Goal: Information Seeking & Learning: Learn about a topic

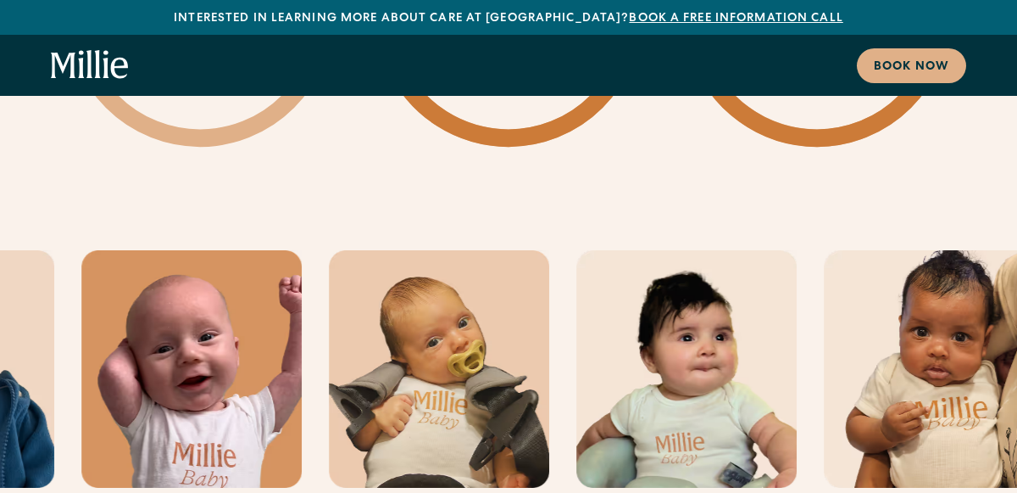
scroll to position [4580, 0]
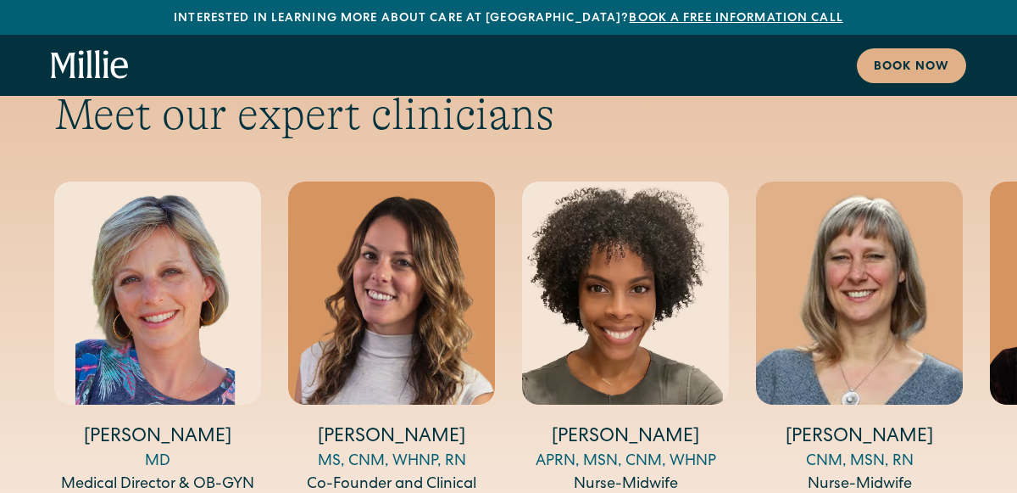
scroll to position [5749, 0]
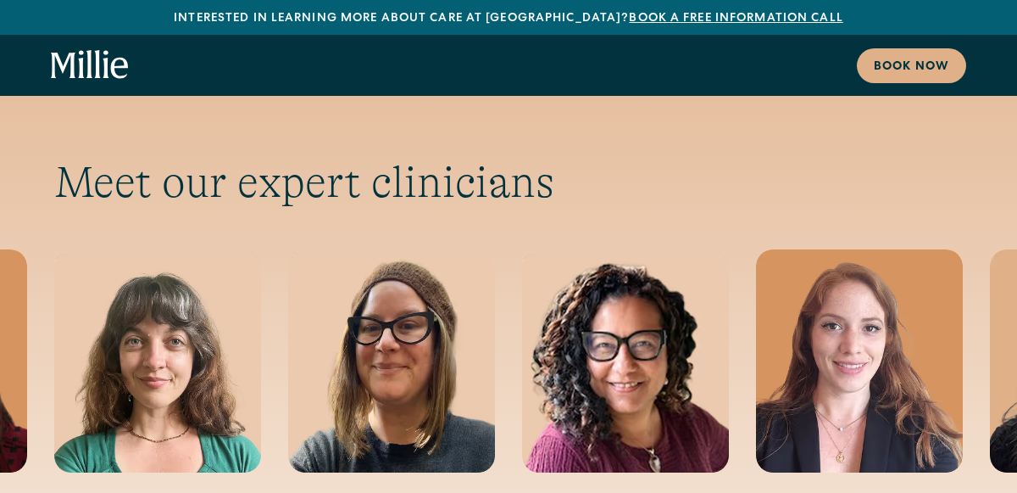
scroll to position [5688, 0]
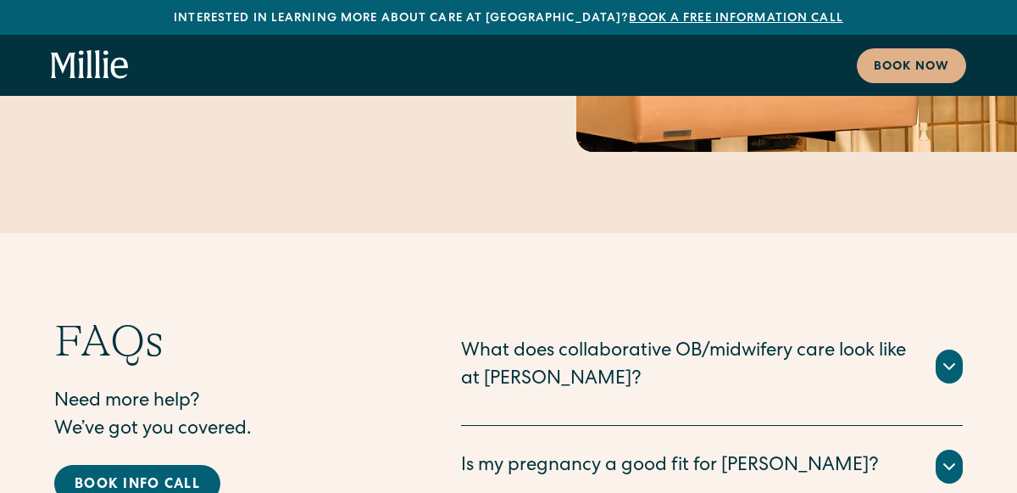
scroll to position [8306, 0]
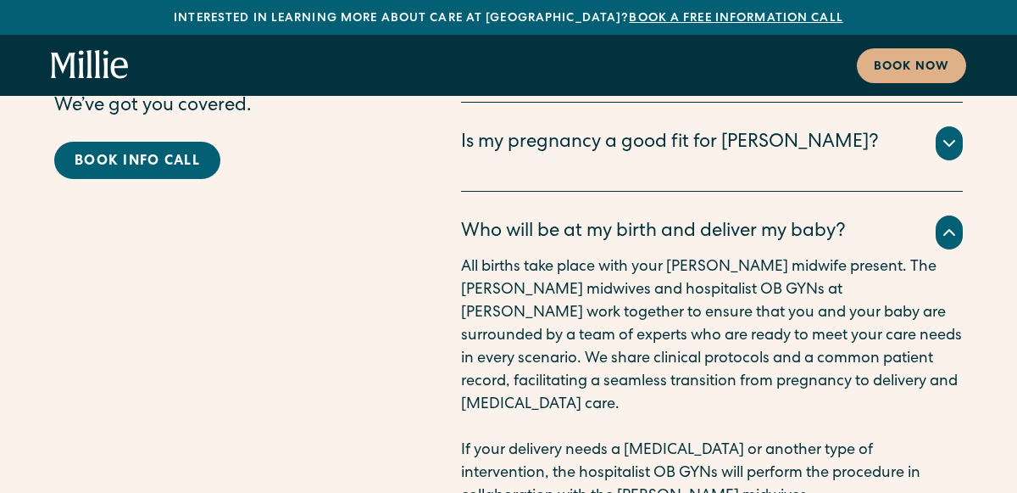
scroll to position [8628, 0]
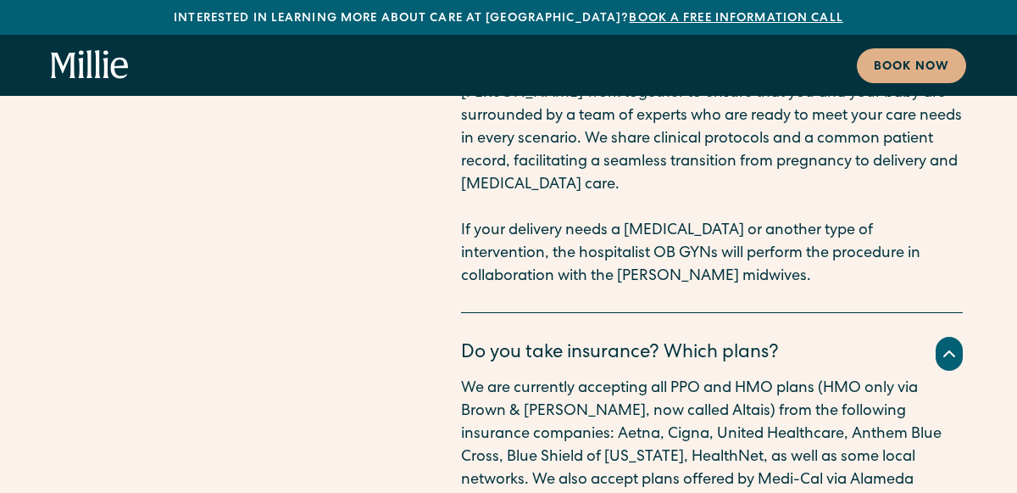
scroll to position [8843, 0]
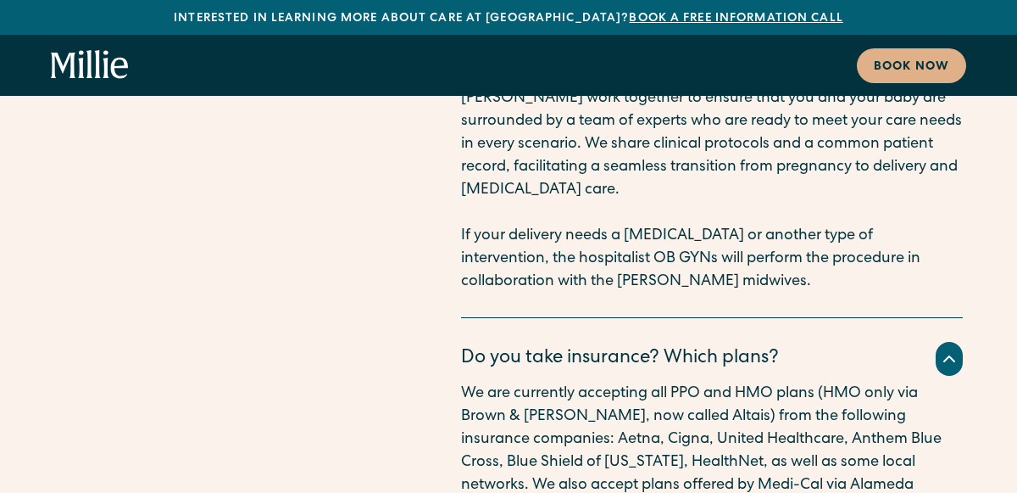
click at [942, 348] on icon at bounding box center [949, 358] width 20 height 20
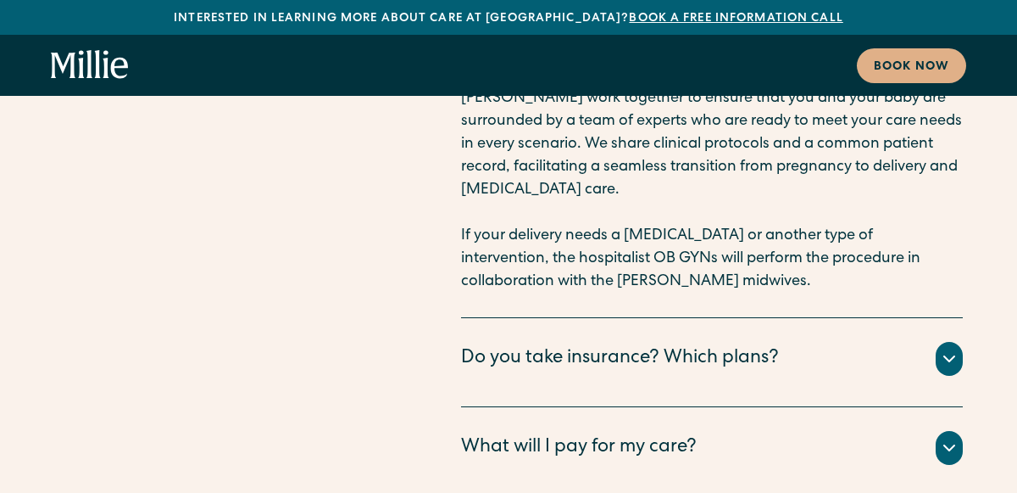
click at [946, 438] on icon at bounding box center [949, 448] width 20 height 20
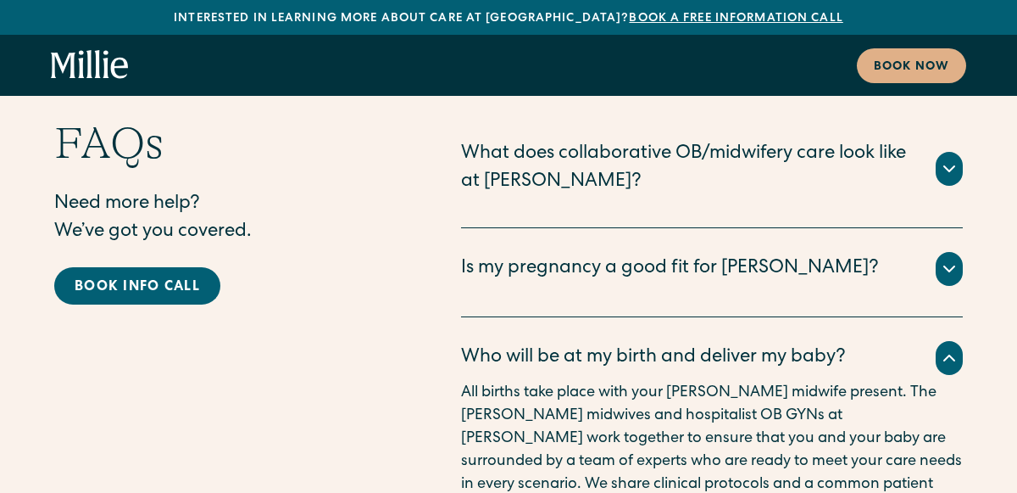
scroll to position [8507, 0]
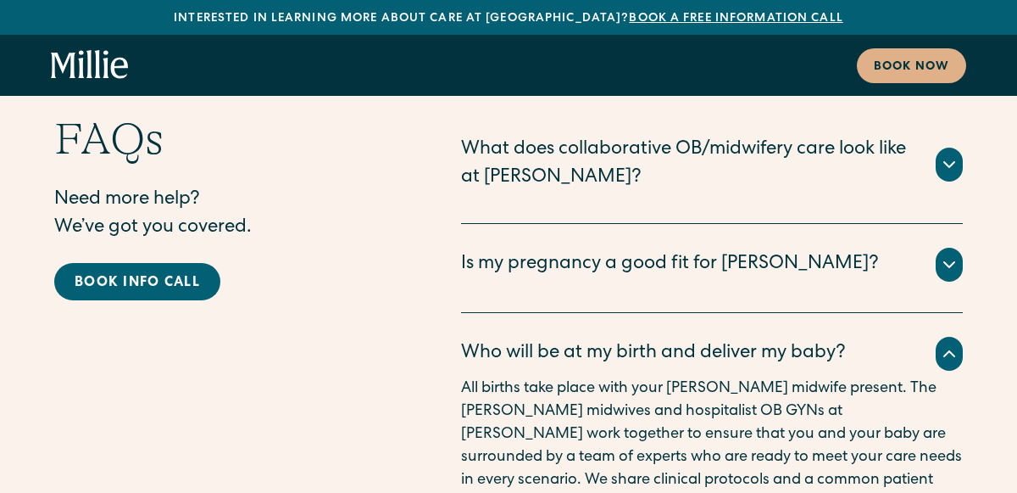
click at [760, 340] on div "Who will be at my birth and deliver my baby?" at bounding box center [653, 354] width 385 height 28
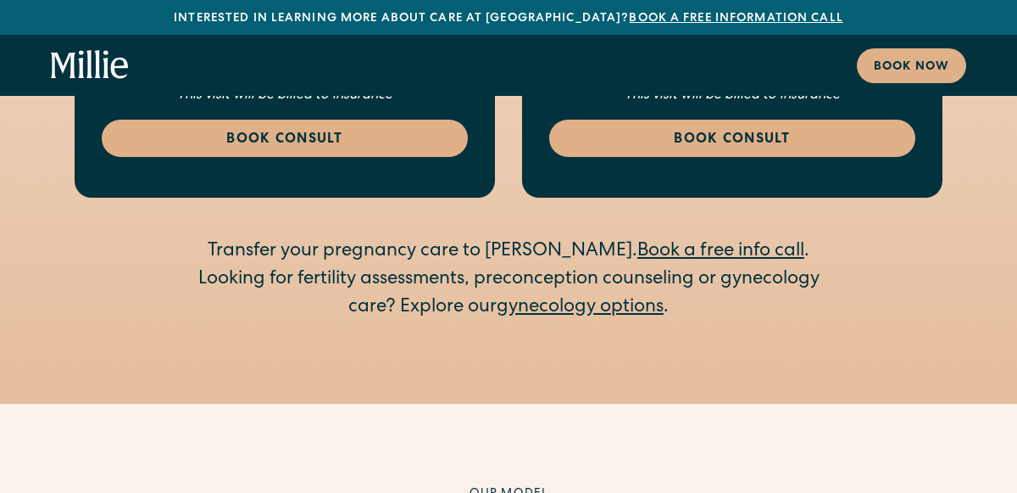
scroll to position [2908, 0]
click at [522, 298] on link "gynecology options" at bounding box center [580, 307] width 167 height 19
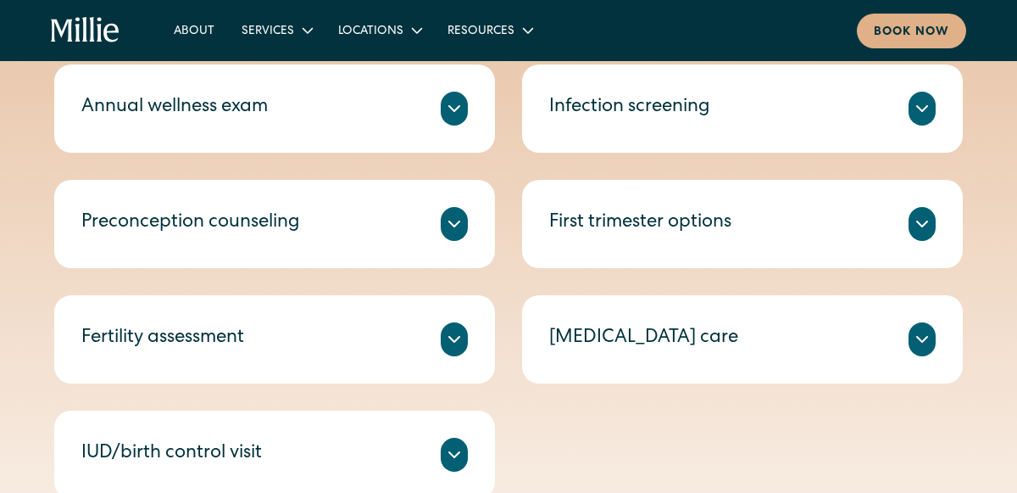
scroll to position [847, 0]
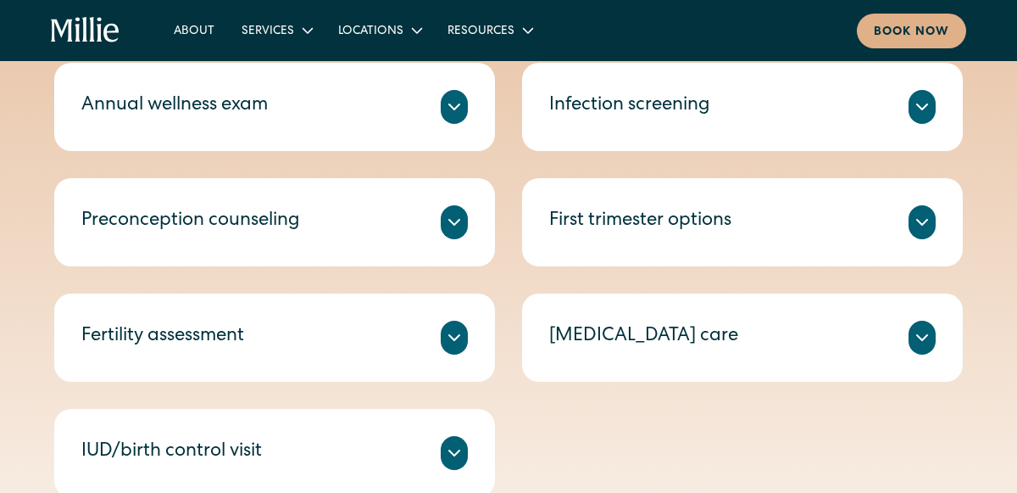
click at [922, 222] on icon at bounding box center [922, 222] width 20 height 20
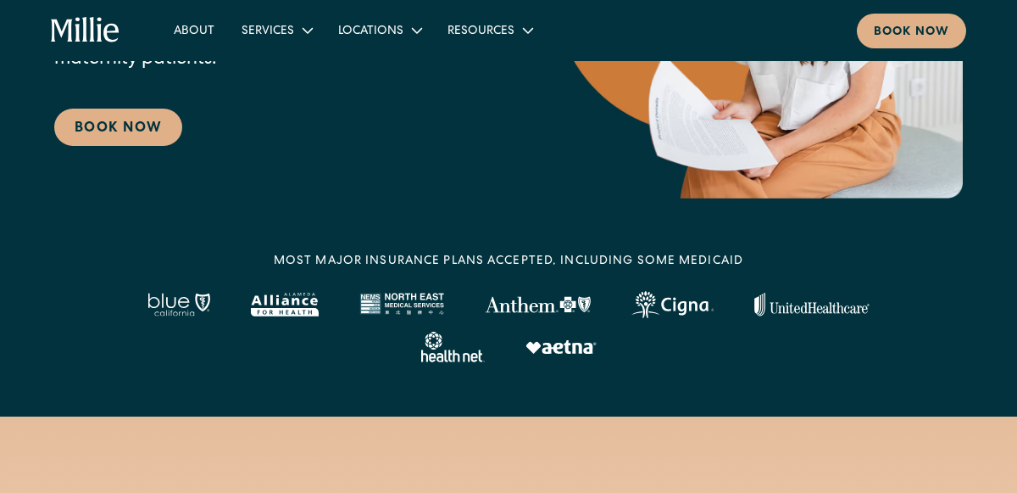
scroll to position [0, 0]
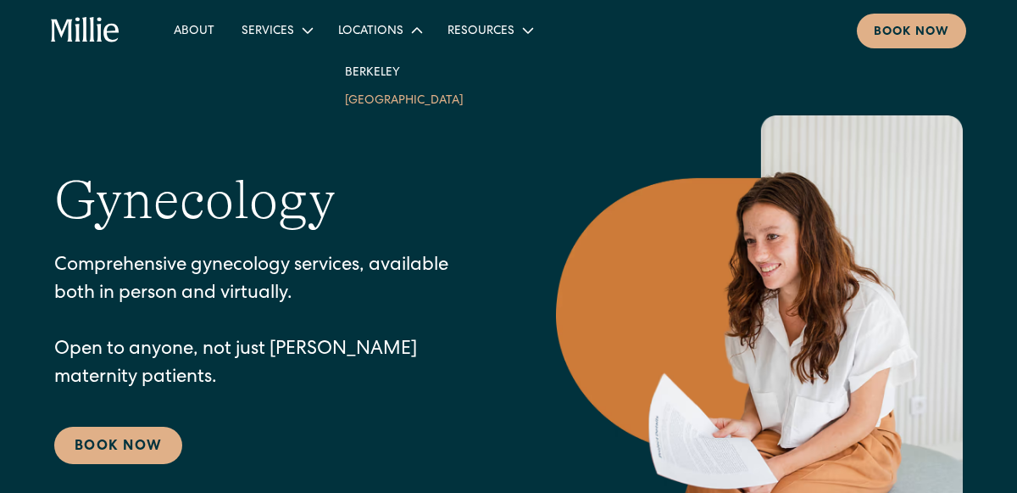
click at [382, 100] on link "[GEOGRAPHIC_DATA]" at bounding box center [405, 100] width 146 height 28
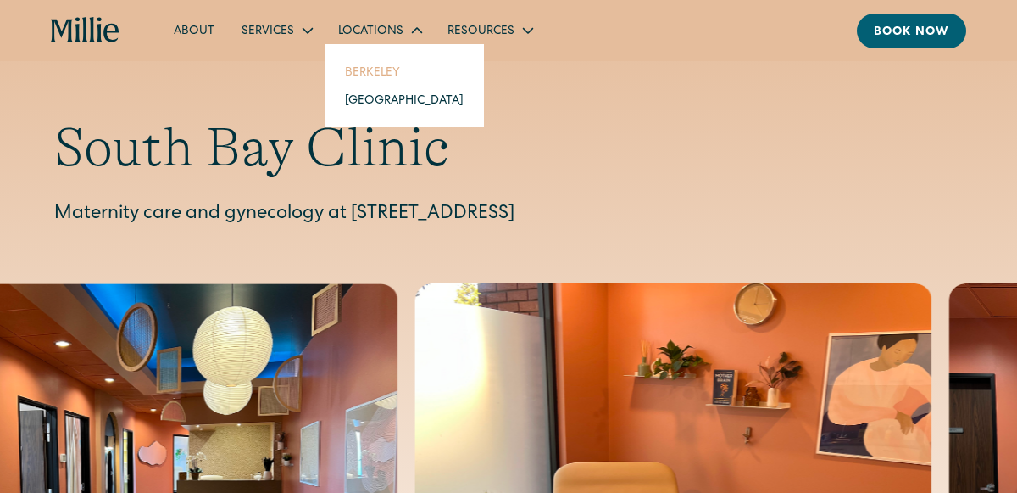
click at [391, 75] on link "Berkeley" at bounding box center [405, 72] width 146 height 28
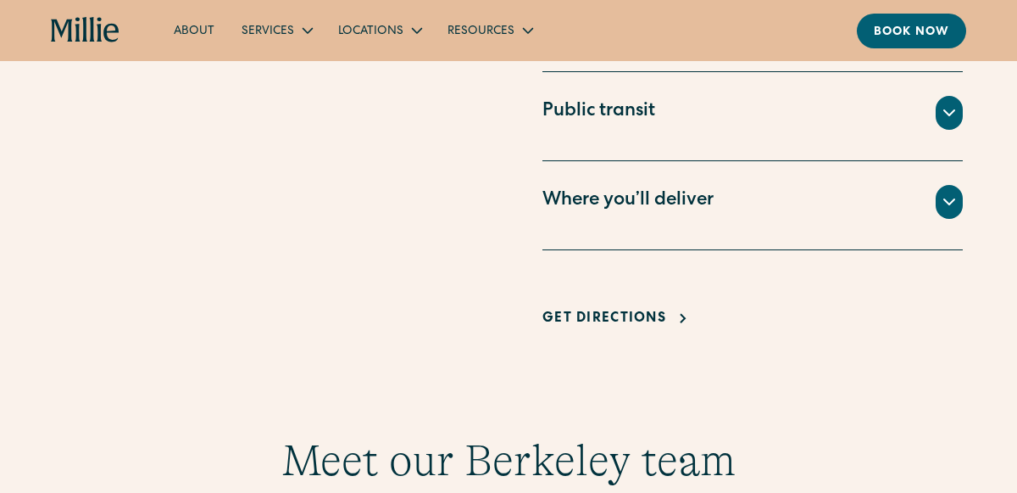
scroll to position [1331, 0]
click at [567, 196] on div "Where you’ll deliver" at bounding box center [628, 201] width 171 height 28
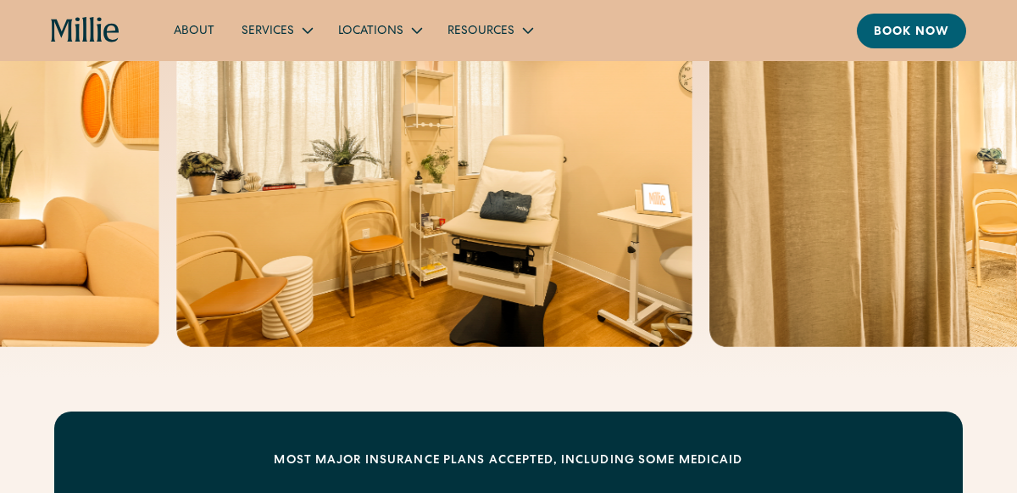
scroll to position [0, 0]
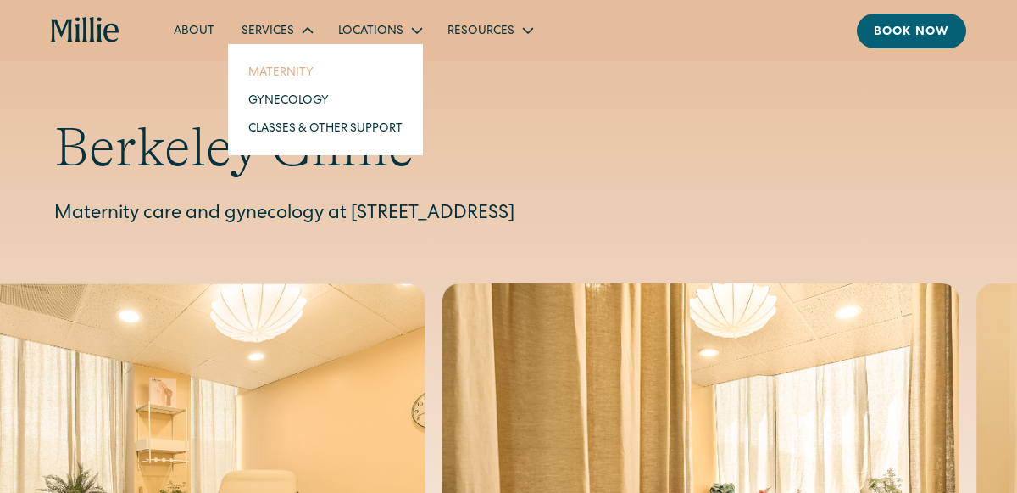
click at [260, 69] on link "Maternity" at bounding box center [325, 72] width 181 height 28
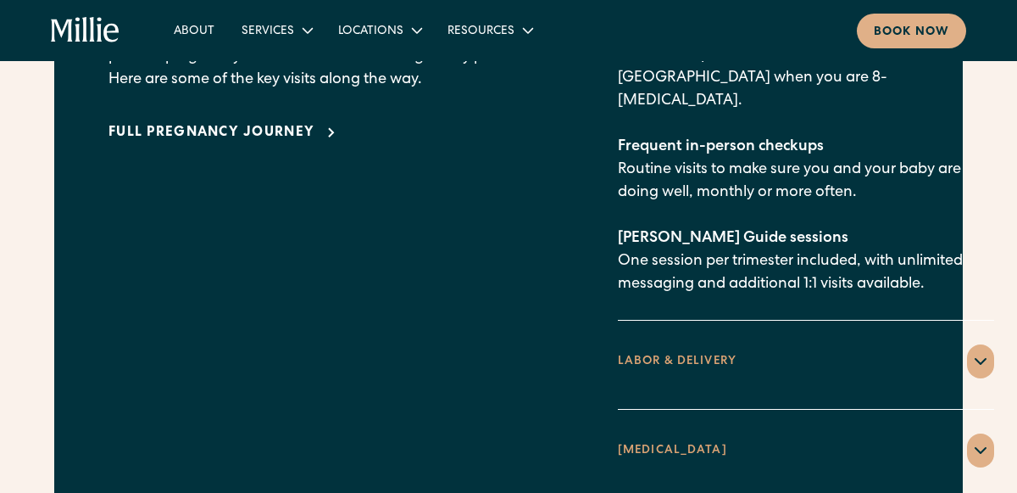
scroll to position [2616, 0]
click at [976, 358] on icon at bounding box center [981, 360] width 10 height 5
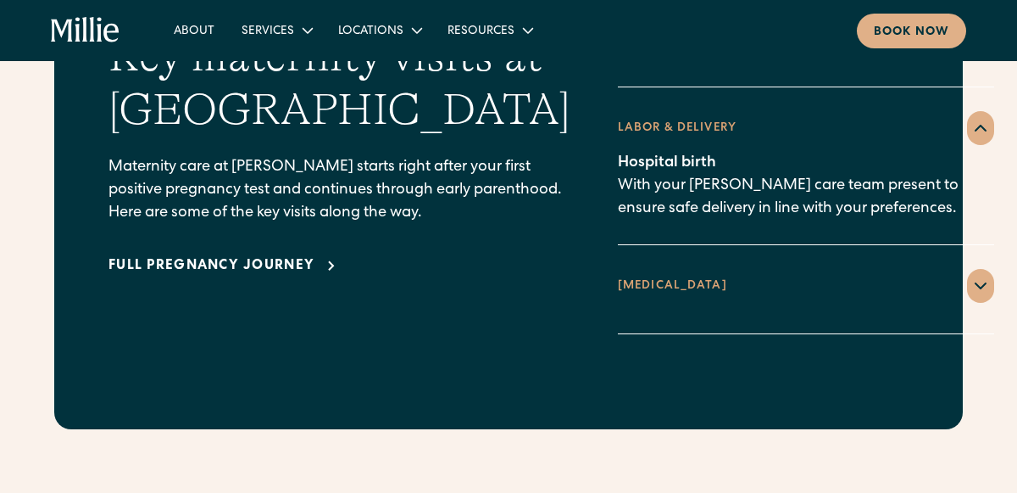
scroll to position [2481, 0]
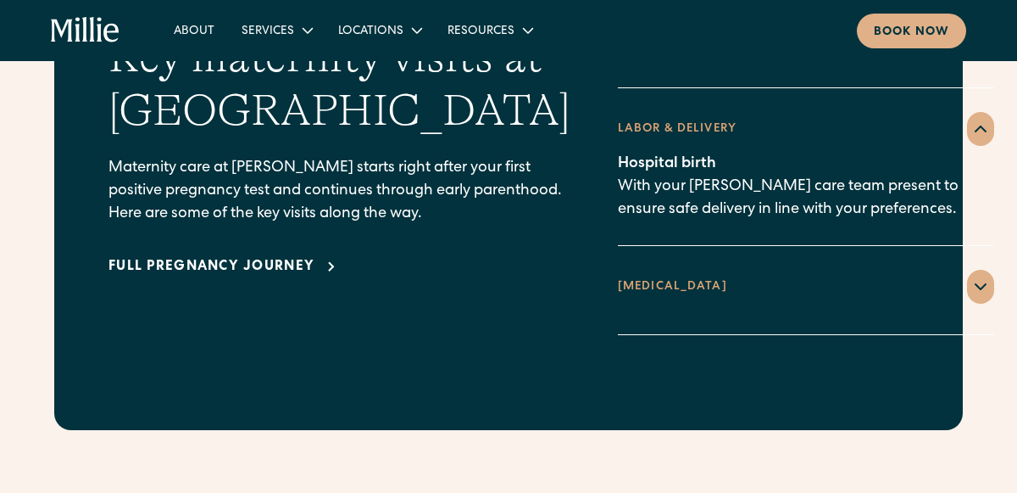
click at [971, 276] on icon at bounding box center [981, 286] width 20 height 20
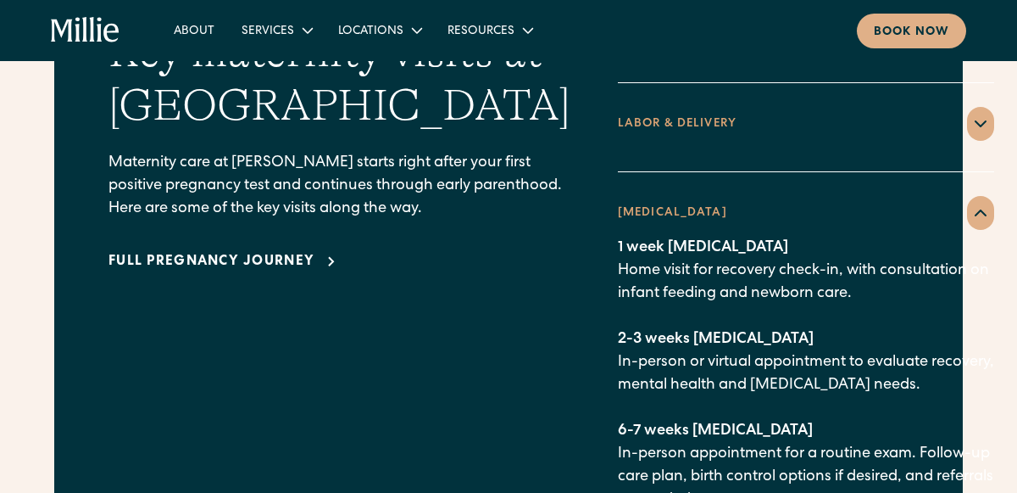
scroll to position [2487, 0]
click at [292, 251] on div "Full pregnancy journey" at bounding box center [212, 261] width 206 height 20
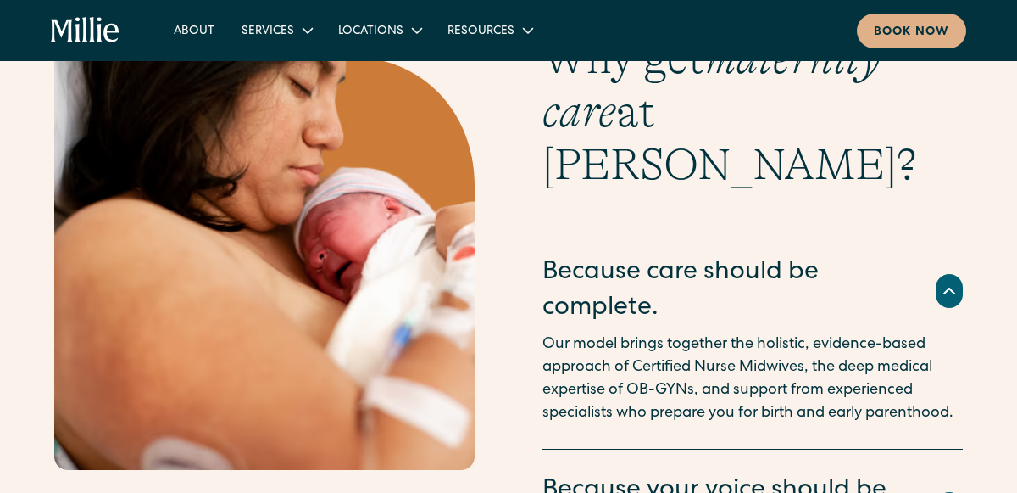
scroll to position [3189, 0]
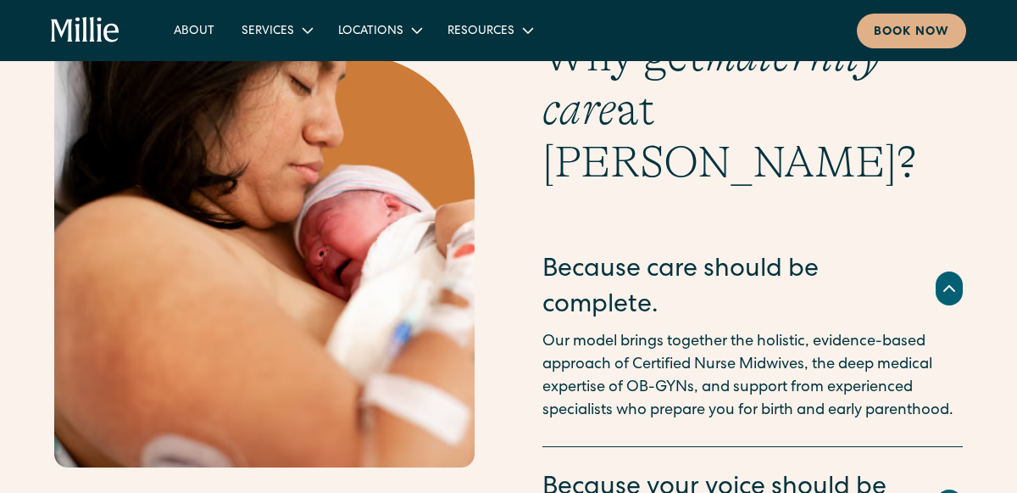
click at [498, 332] on div "Why get maternity care at Millie? Because care should be complete. Our model br…" at bounding box center [508, 399] width 909 height 739
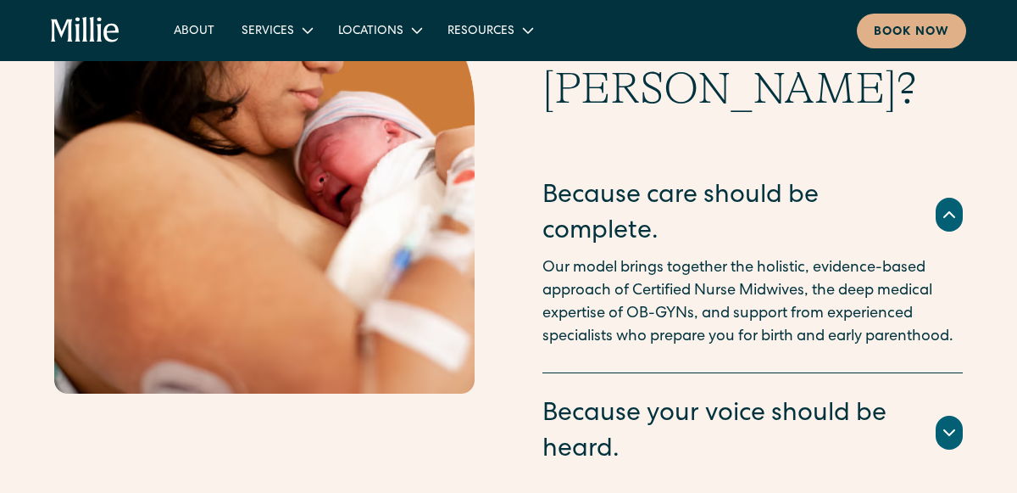
scroll to position [3264, 0]
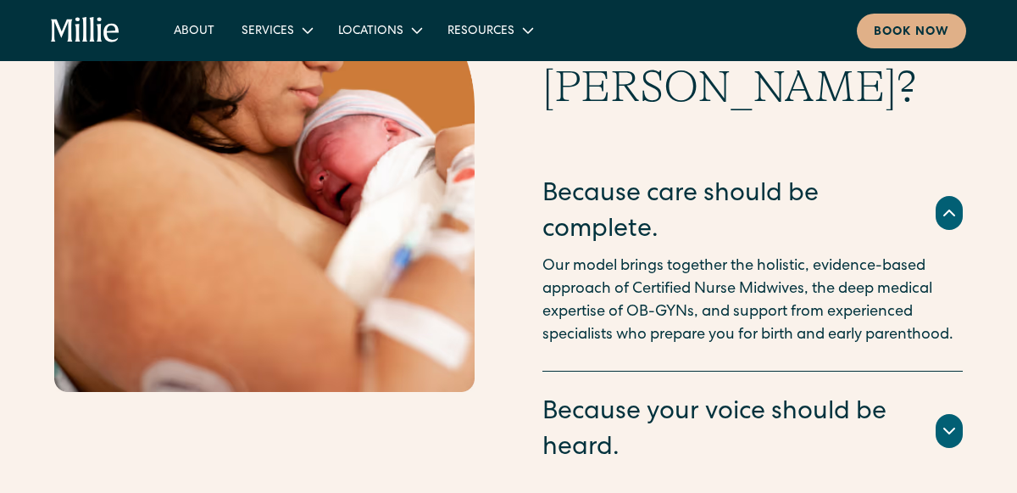
click at [943, 203] on icon at bounding box center [949, 213] width 20 height 20
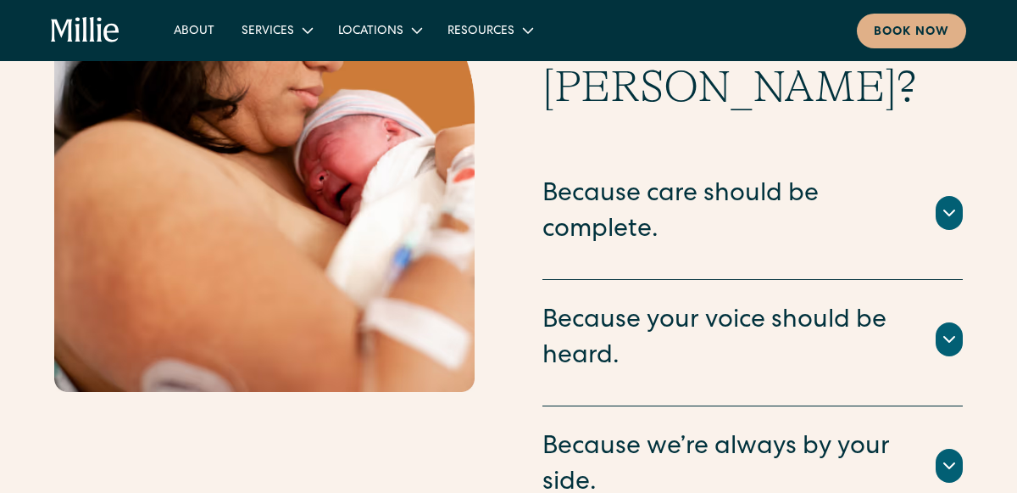
click at [945, 455] on icon at bounding box center [949, 465] width 20 height 20
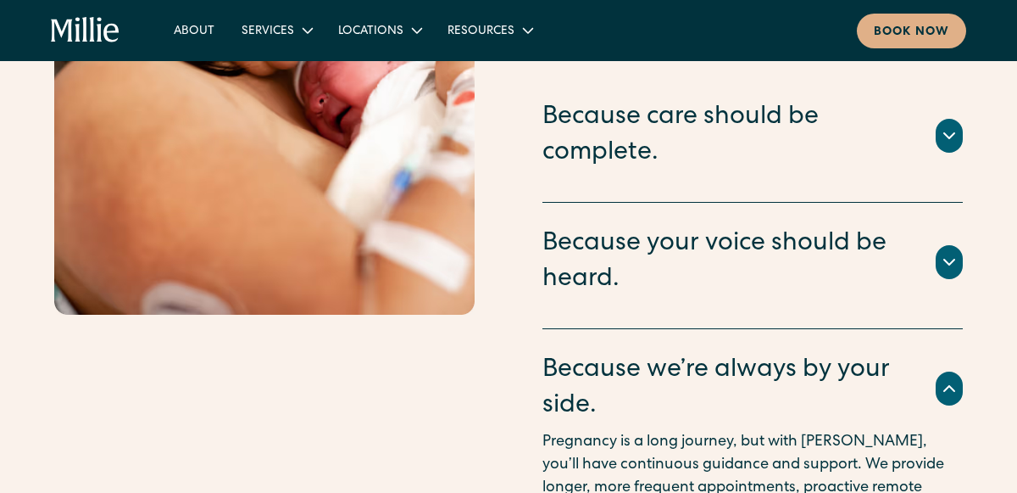
scroll to position [3382, 0]
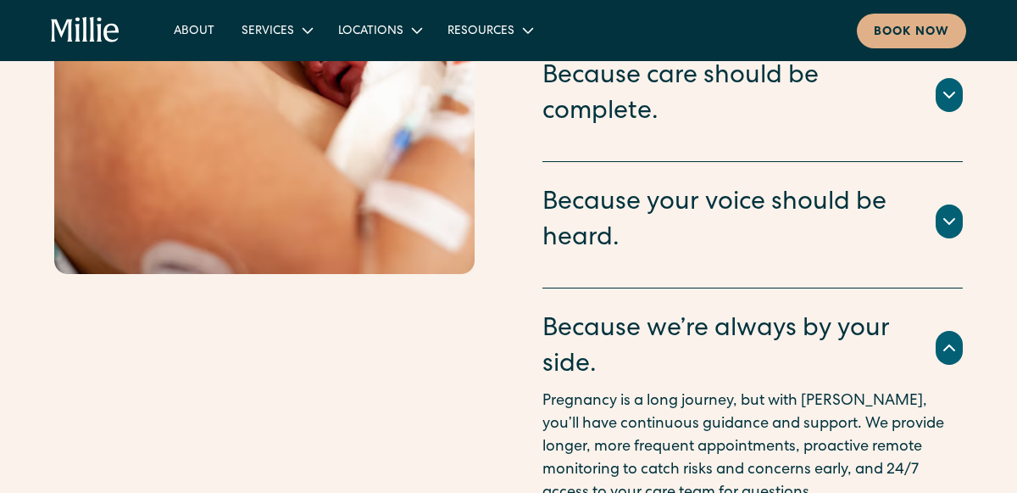
click at [960, 204] on div at bounding box center [949, 221] width 27 height 34
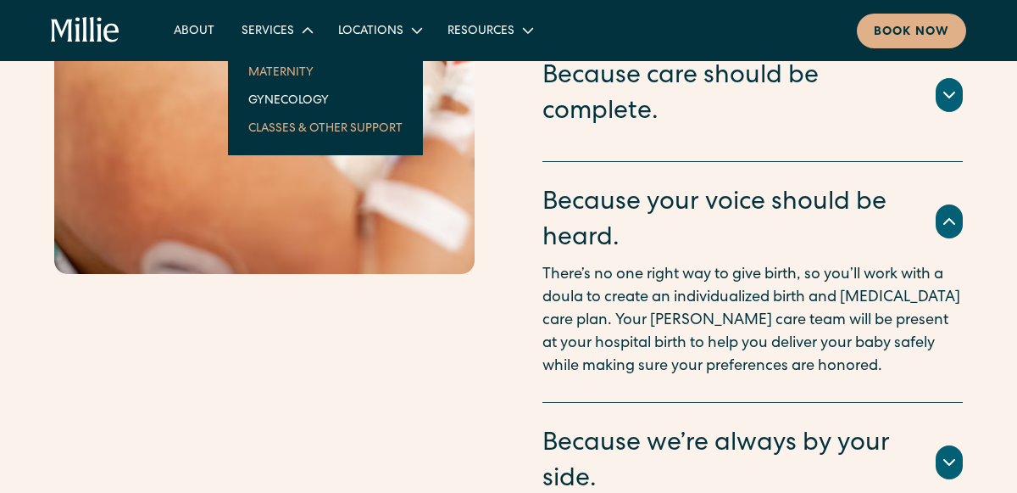
click at [268, 120] on link "Classes & Other Support" at bounding box center [325, 128] width 181 height 28
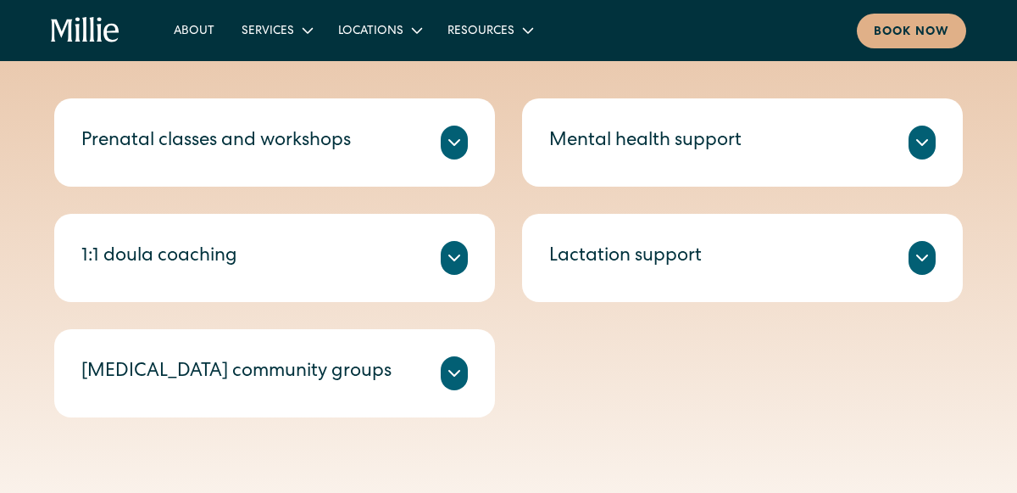
scroll to position [666, 0]
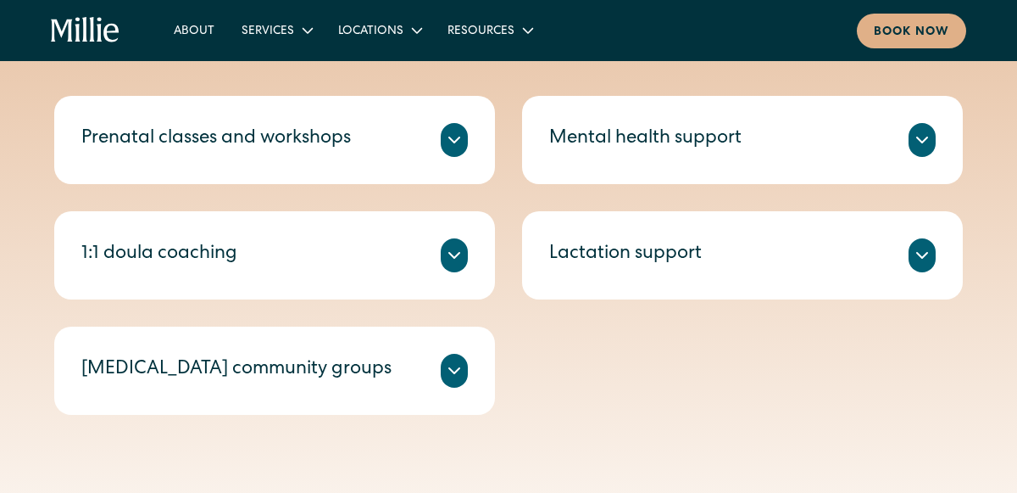
click at [454, 147] on icon at bounding box center [454, 140] width 20 height 20
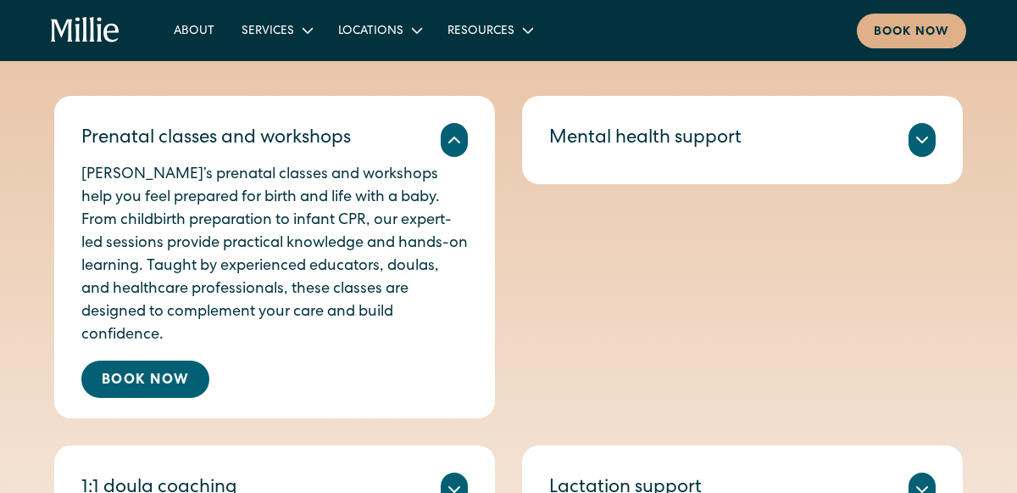
click at [464, 159] on div "[PERSON_NAME]’s prenatal classes and workshops help you feel prepared for birth…" at bounding box center [274, 277] width 387 height 241
click at [460, 145] on icon at bounding box center [454, 140] width 20 height 20
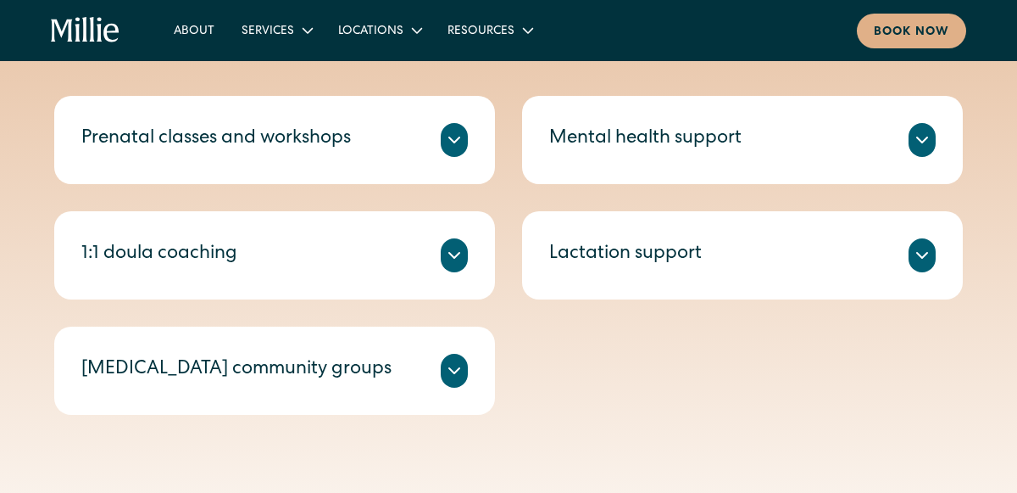
click at [459, 250] on icon at bounding box center [454, 255] width 20 height 20
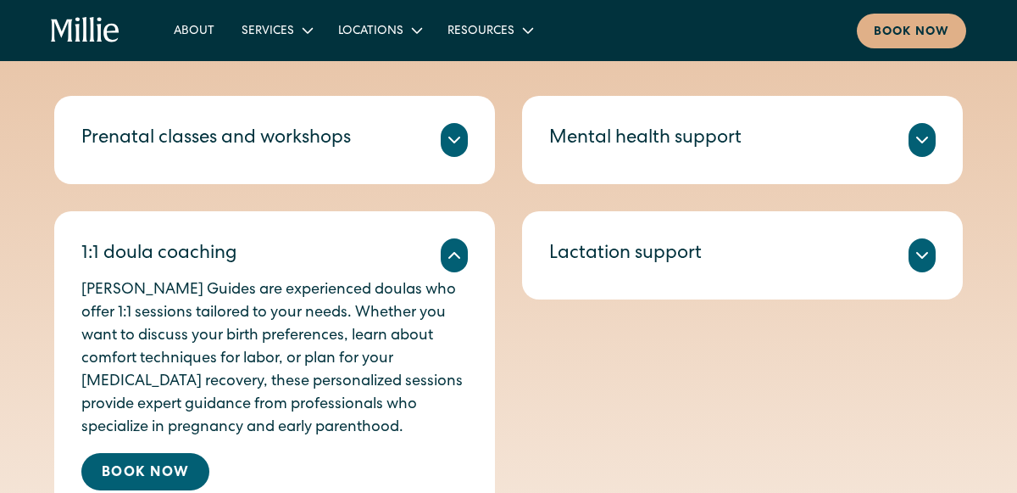
click at [446, 262] on icon at bounding box center [454, 255] width 20 height 20
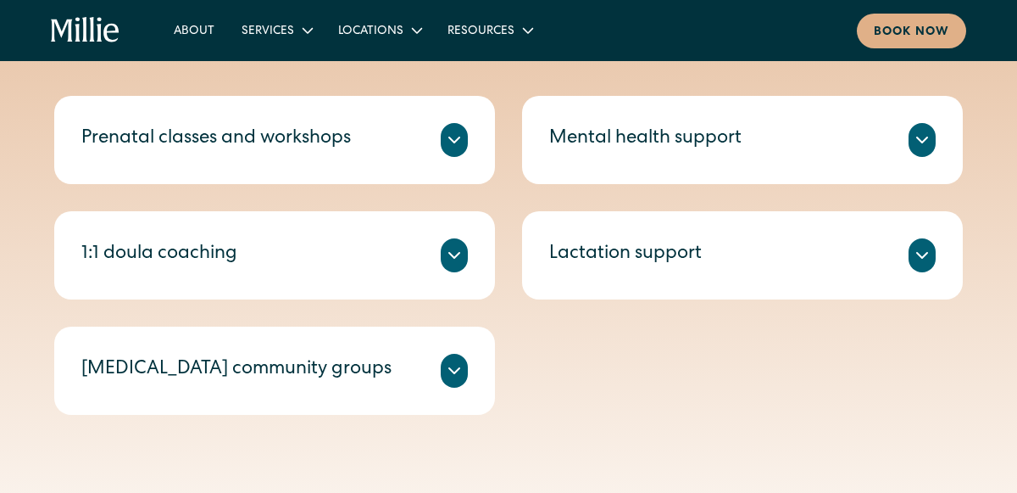
click at [469, 369] on div "[MEDICAL_DATA] community groups Led by a [PERSON_NAME] who is also a lactation …" at bounding box center [274, 370] width 441 height 88
click at [461, 369] on icon at bounding box center [454, 370] width 20 height 20
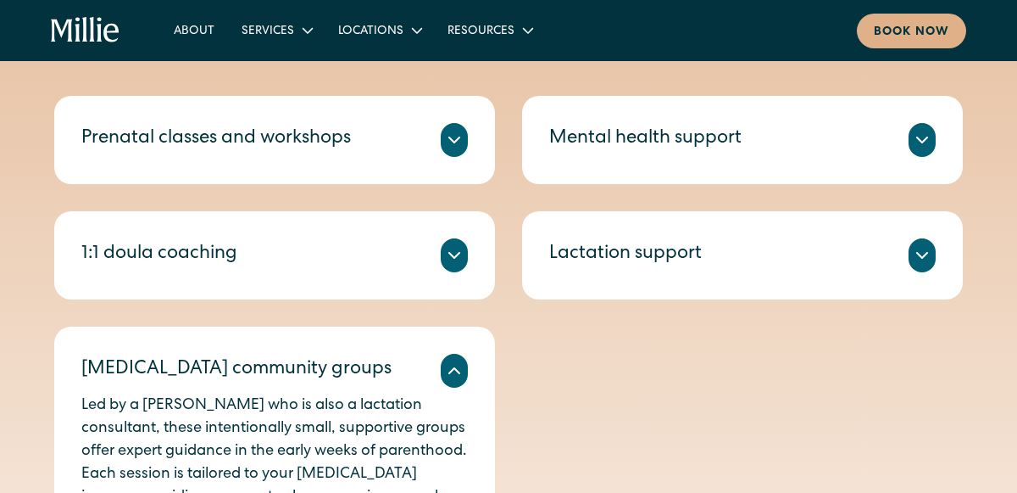
click at [456, 371] on icon at bounding box center [454, 370] width 20 height 20
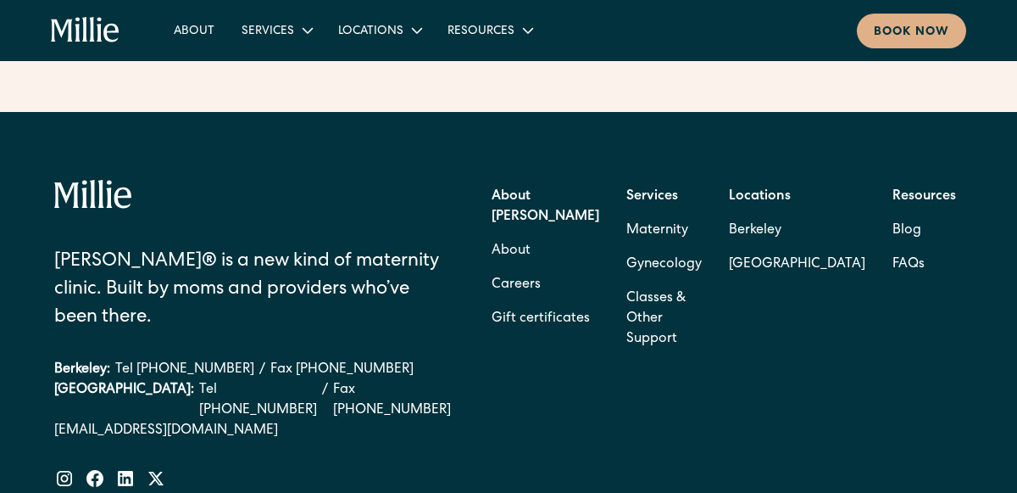
scroll to position [2859, 0]
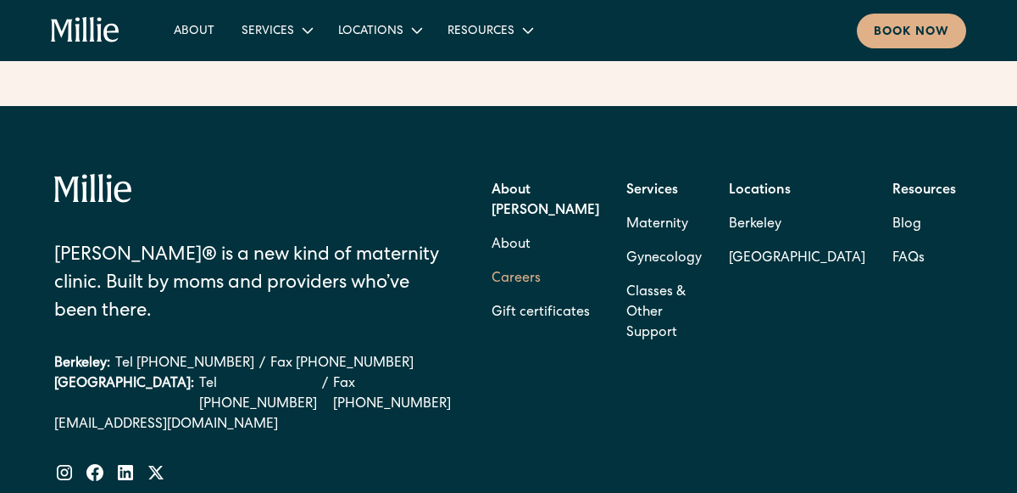
click at [541, 262] on link "Careers" at bounding box center [516, 279] width 49 height 34
